Goal: Contribute content: Add original content to the website for others to see

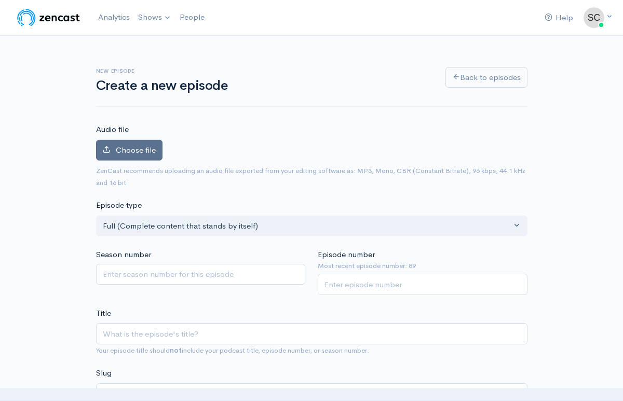
click at [146, 150] on span "Choose file" at bounding box center [136, 150] width 40 height 10
click at [0, 0] on input "Choose file" at bounding box center [0, 0] width 0 height 0
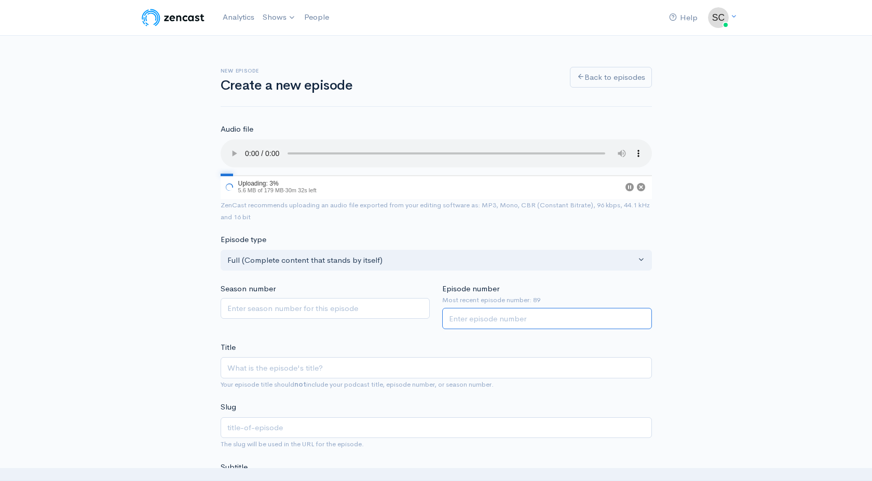
click at [479, 323] on input "Episode number" at bounding box center [547, 318] width 210 height 21
type input "90"
click at [258, 365] on input "Title" at bounding box center [435, 367] width 431 height 21
paste input "Daddy Dipped Early!"
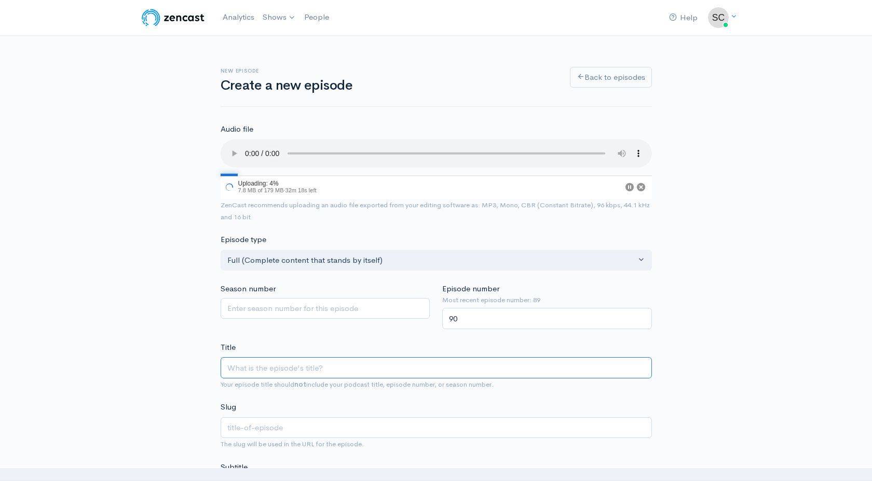
type input "Daddy Dipped Early!"
type input "daddy-dipped-early"
drag, startPoint x: 325, startPoint y: 373, endPoint x: 173, endPoint y: 361, distance: 152.5
paste input "Ep90| Daddy Dipped Early!"
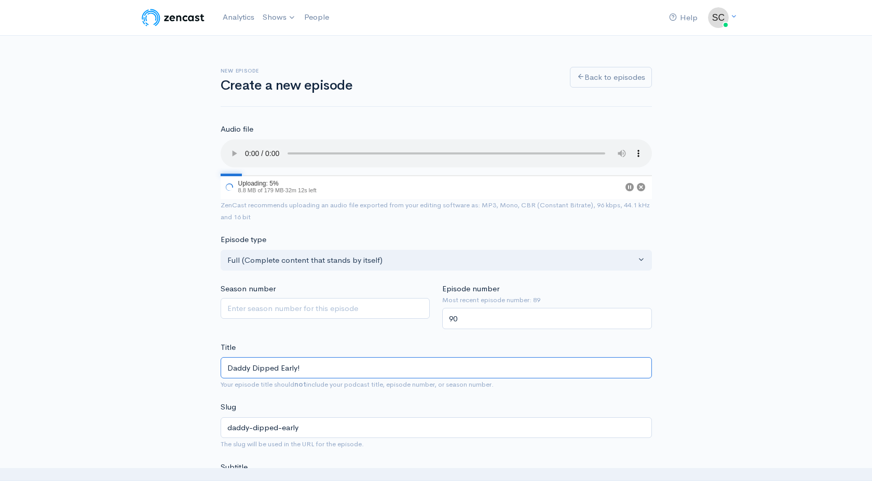
type input "Ep90| Daddy Dipped Early!"
type input "ep90-daddy-dipped-early"
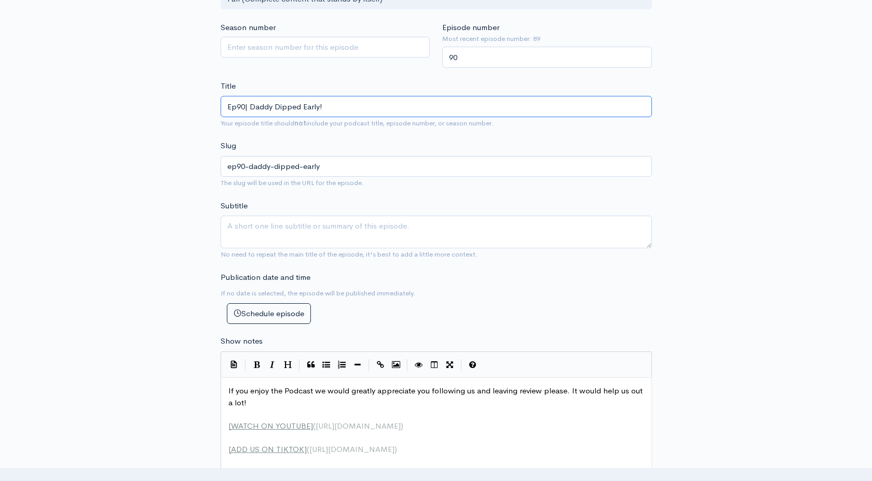
scroll to position [277, 0]
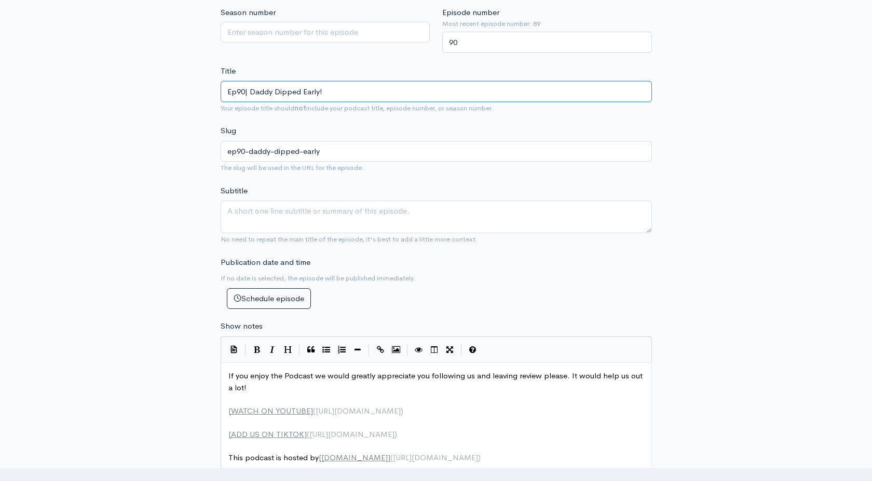
type input "Ep90| Daddy Dipped Early!"
click at [226, 377] on pre "If you enjoy the Podcast we would greatly appreciate you following us and leavi…" at bounding box center [436, 381] width 420 height 23
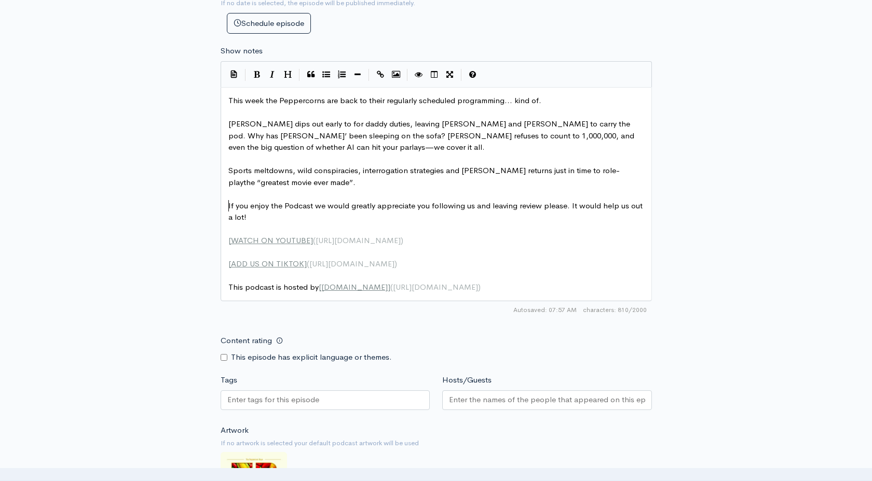
scroll to position [553, 0]
drag, startPoint x: 427, startPoint y: 205, endPoint x: 313, endPoint y: 206, distance: 114.1
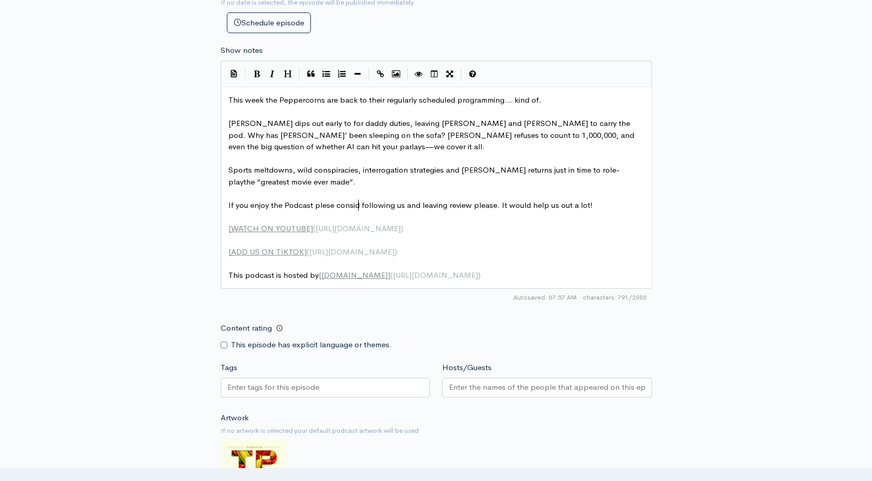
type textarea "plese consider"
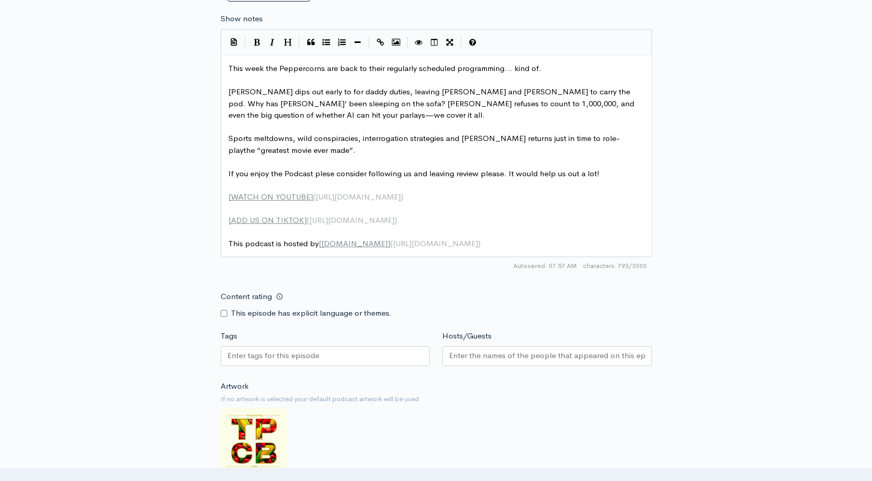
scroll to position [591, 0]
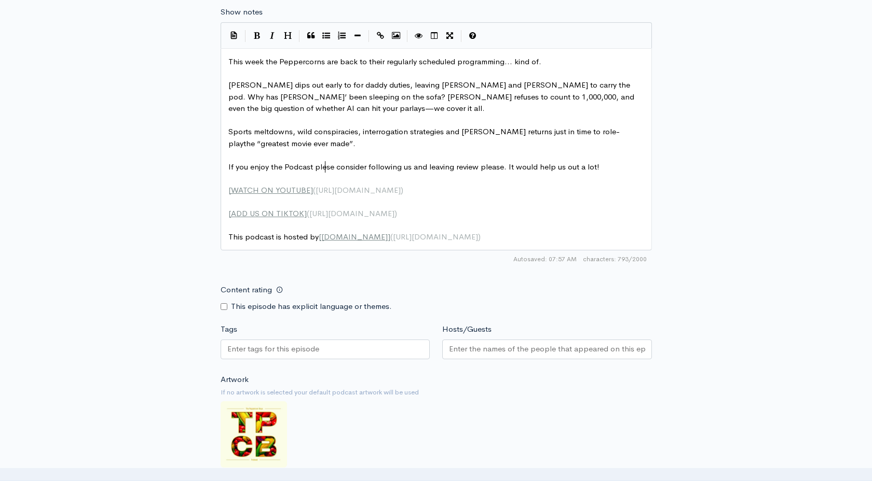
click at [323, 166] on span "If you enjoy the Podcast plese consider following us and leaving review please.…" at bounding box center [413, 167] width 371 height 10
type textarea "a"
click at [491, 167] on span "If you enjoy the Podcast please consider following us and leaving review please…" at bounding box center [415, 167] width 375 height 10
type textarea "please"
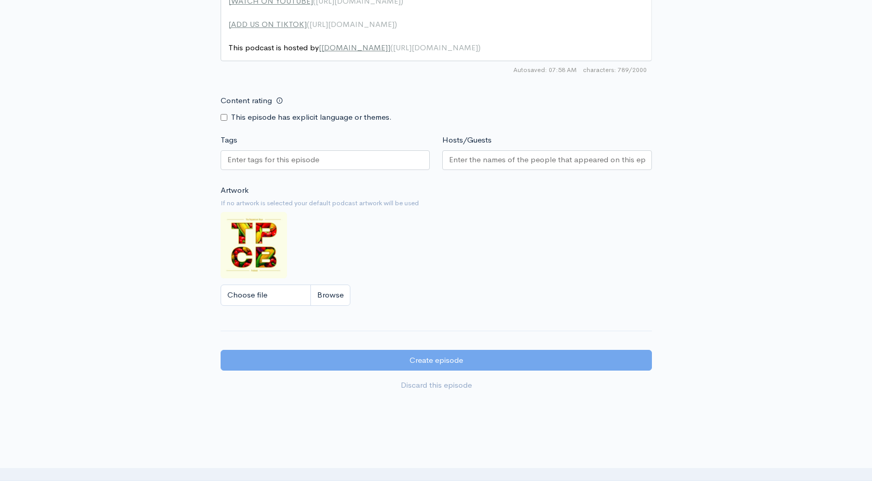
scroll to position [783, 0]
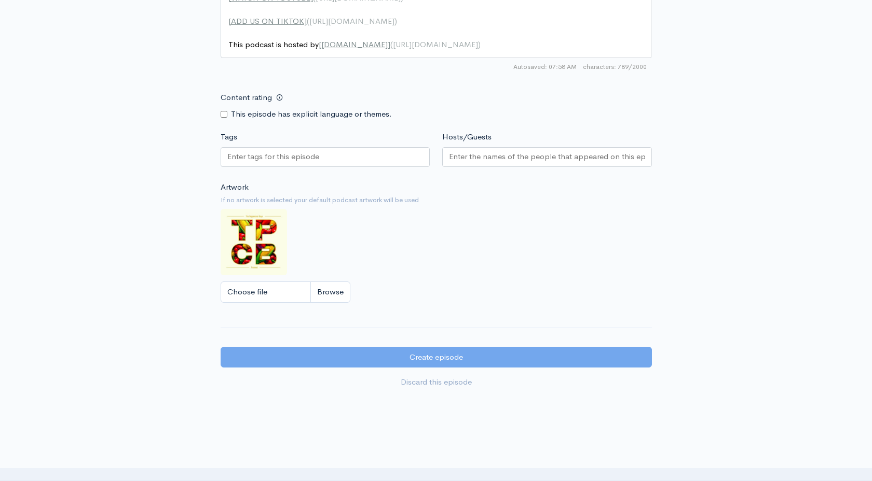
type textarea ".."
click at [484, 156] on input "Hosts/Guests" at bounding box center [547, 157] width 196 height 12
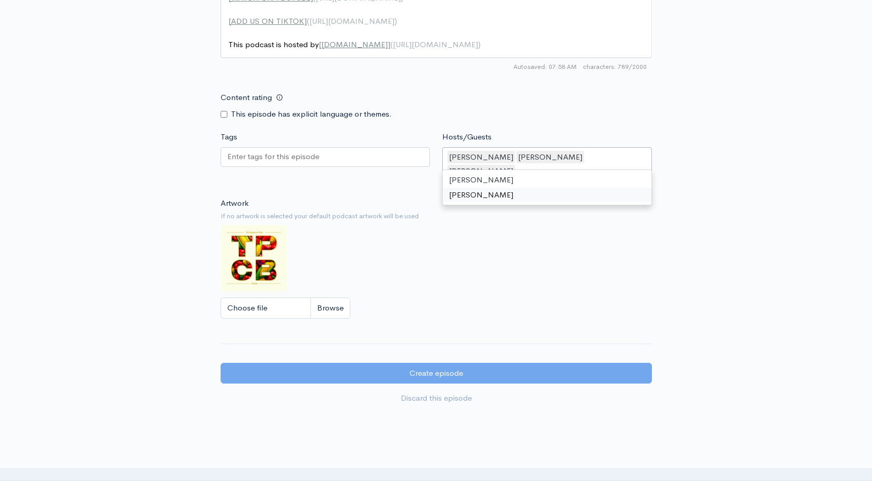
click at [365, 152] on div at bounding box center [325, 157] width 210 height 20
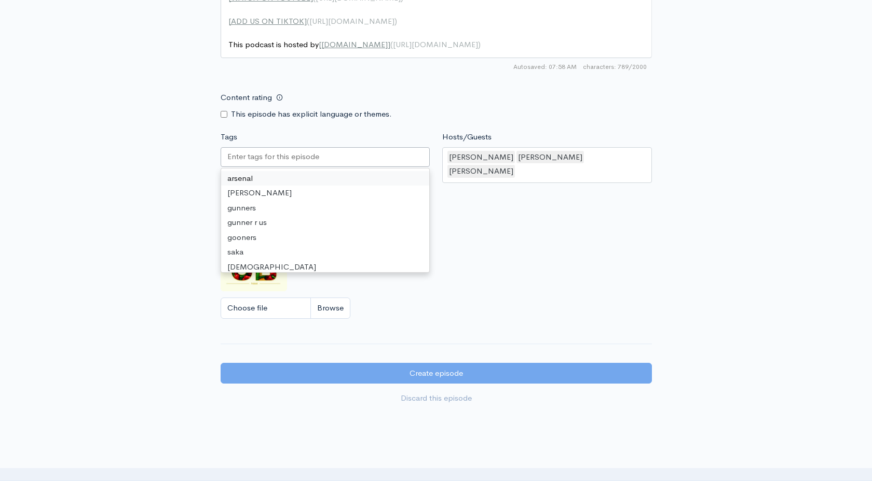
click at [264, 161] on input "Tags" at bounding box center [273, 157] width 93 height 12
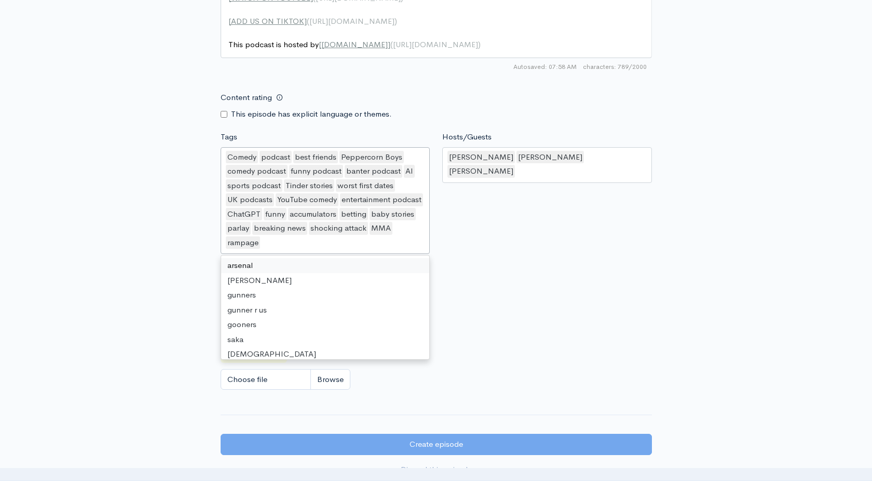
scroll to position [3, 0]
click at [496, 307] on div "Artwork If no artwork is selected your default podcast artwork will be used Cho…" at bounding box center [435, 333] width 431 height 128
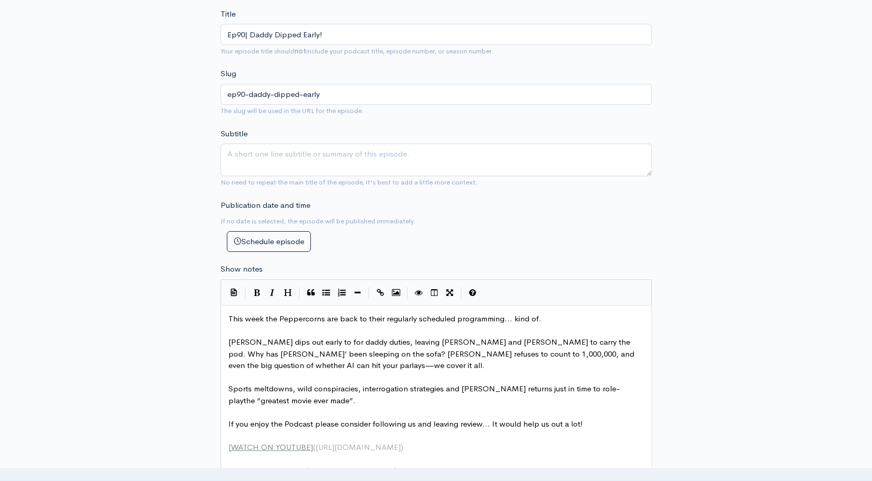
scroll to position [0, 0]
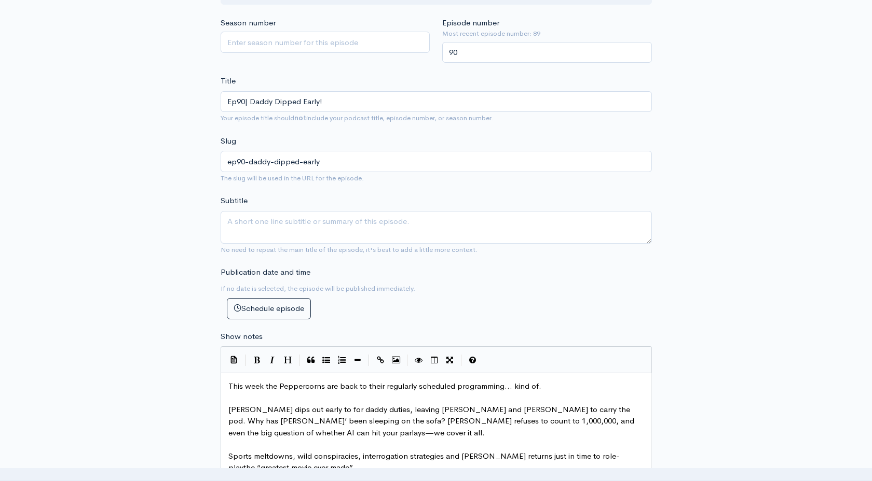
click at [622, 252] on div "New episode Create a new episode Back to episodes Audio file Choose file E90 Au…" at bounding box center [436, 378] width 444 height 1264
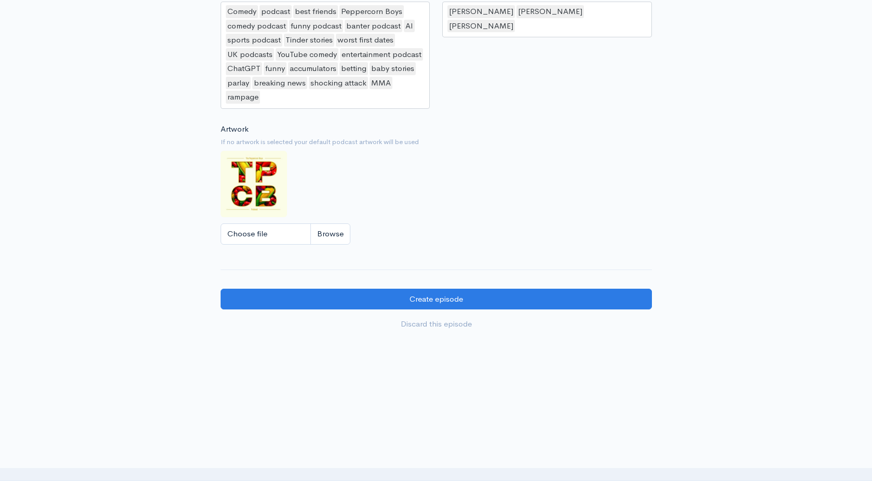
scroll to position [953, 0]
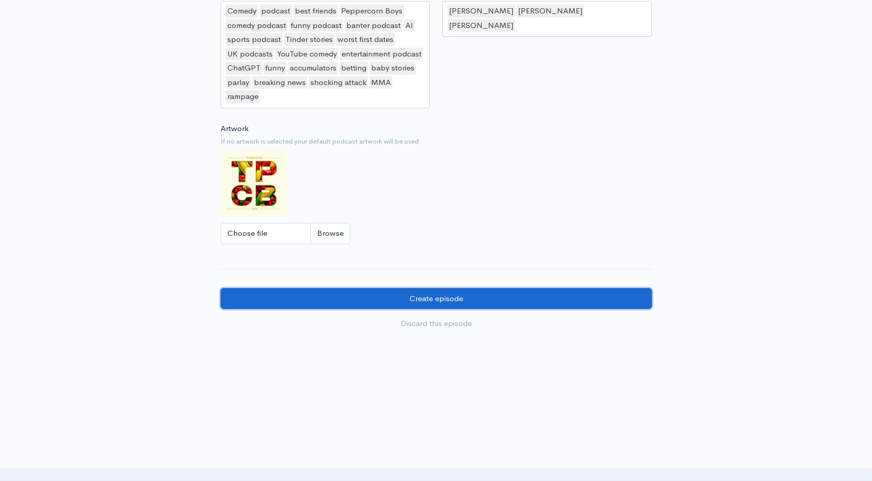
click at [550, 295] on input "Create episode" at bounding box center [435, 298] width 431 height 21
